Goal: Task Accomplishment & Management: Use online tool/utility

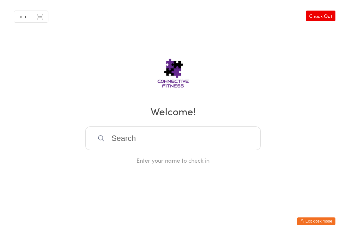
click at [323, 15] on link "Check Out" at bounding box center [321, 16] width 30 height 11
click at [178, 136] on input "search" at bounding box center [173, 139] width 176 height 24
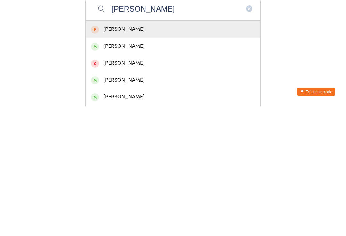
type input "[PERSON_NAME]"
click at [134, 206] on div "[PERSON_NAME]" at bounding box center [173, 210] width 164 height 9
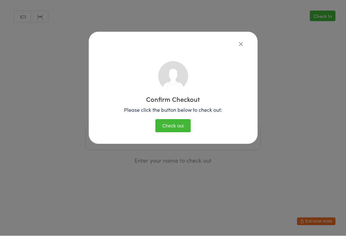
click at [185, 124] on button "Check out" at bounding box center [173, 126] width 35 height 13
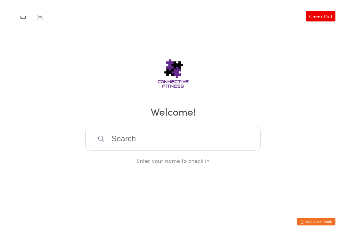
click at [157, 139] on input "search" at bounding box center [173, 139] width 176 height 24
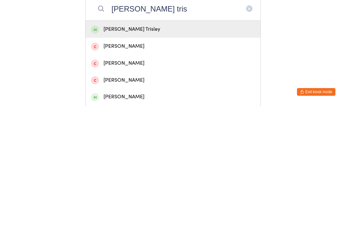
type input "[PERSON_NAME] tris"
click at [147, 155] on div "[PERSON_NAME] Trisley" at bounding box center [173, 159] width 164 height 9
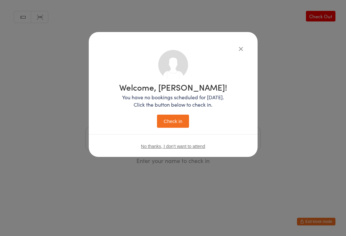
click at [177, 124] on button "Check in" at bounding box center [173, 121] width 32 height 13
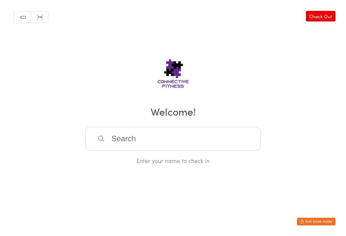
click at [193, 143] on input "search" at bounding box center [173, 139] width 176 height 24
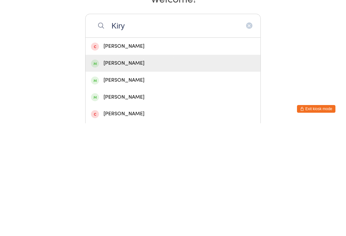
type input "Kiry"
click at [133, 172] on div "[PERSON_NAME]" at bounding box center [173, 176] width 164 height 9
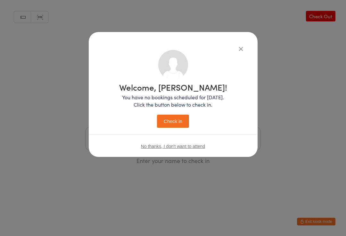
click at [174, 120] on button "Check in" at bounding box center [173, 121] width 32 height 13
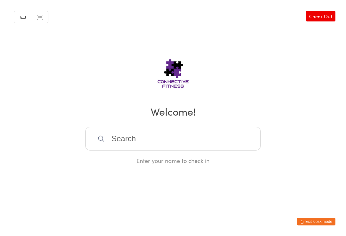
click at [209, 146] on input "search" at bounding box center [173, 139] width 176 height 24
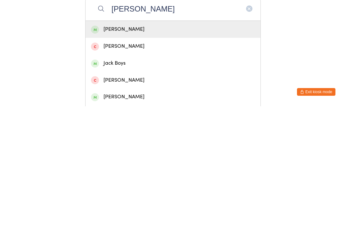
type input "[PERSON_NAME]"
click at [132, 155] on div "[PERSON_NAME]" at bounding box center [173, 159] width 164 height 9
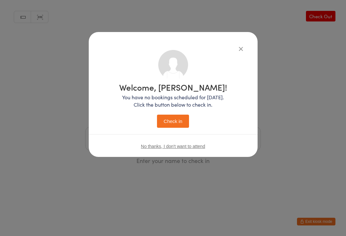
click at [175, 119] on button "Check in" at bounding box center [173, 121] width 32 height 13
